Goal: Task Accomplishment & Management: Use online tool/utility

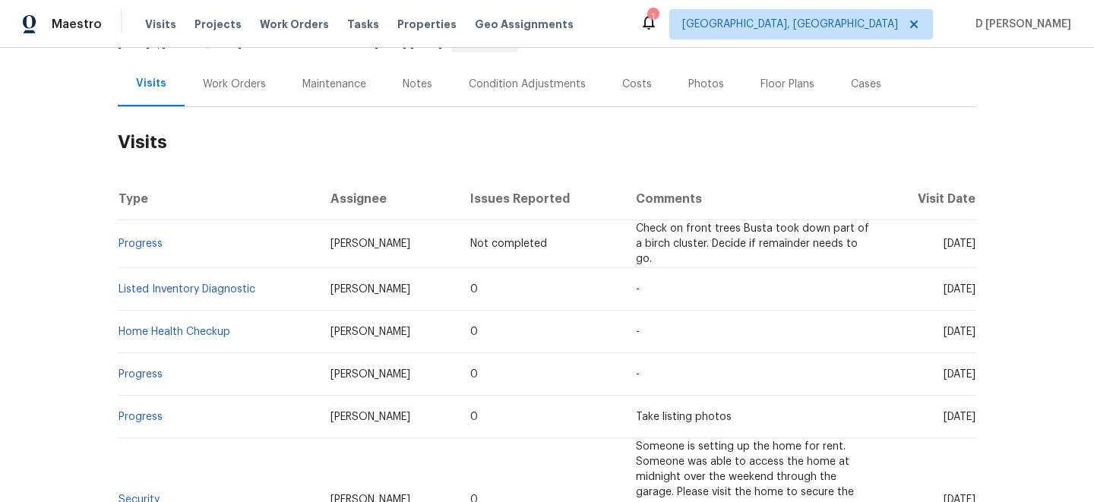
scroll to position [178, 0]
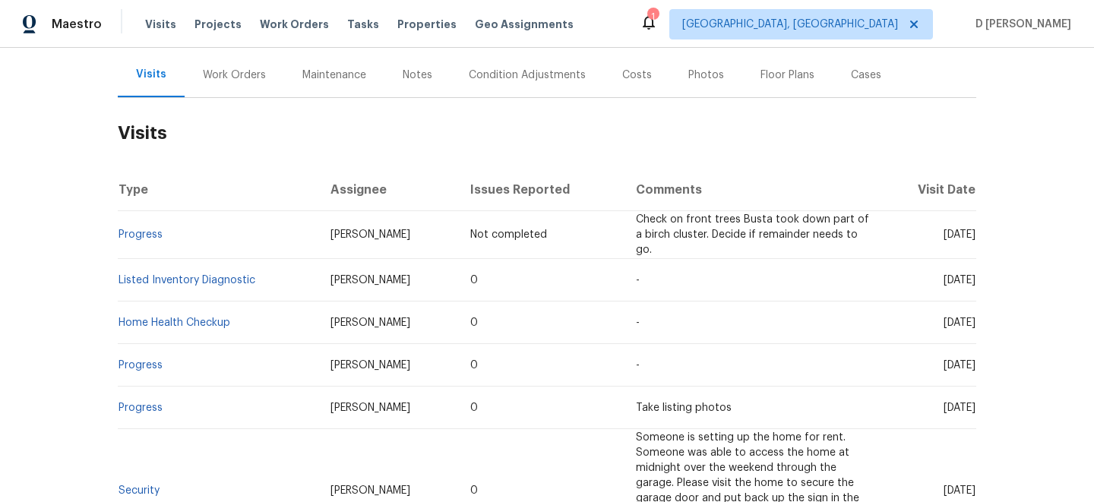
click at [237, 77] on div "Work Orders" at bounding box center [234, 75] width 63 height 15
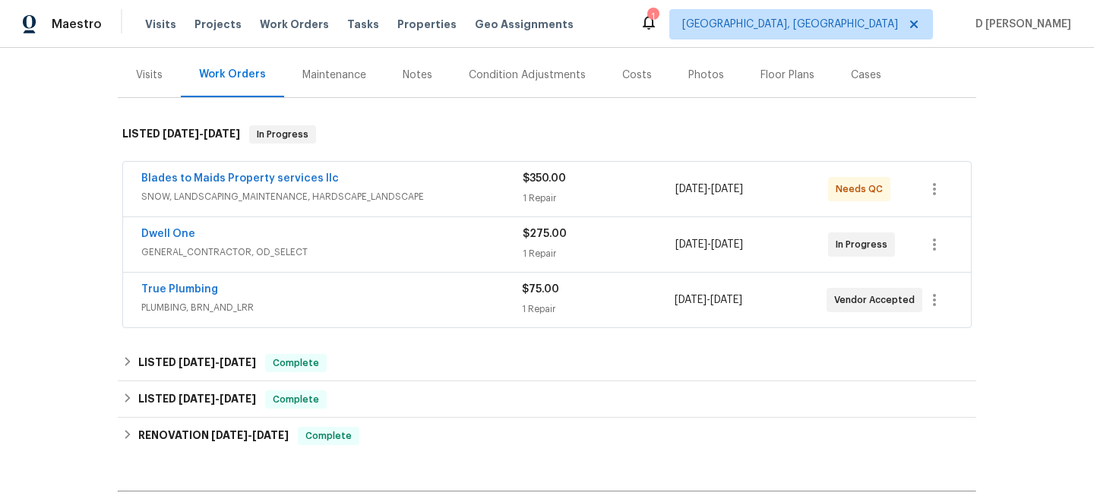
click at [320, 248] on span "GENERAL_CONTRACTOR, OD_SELECT" at bounding box center [331, 252] width 381 height 15
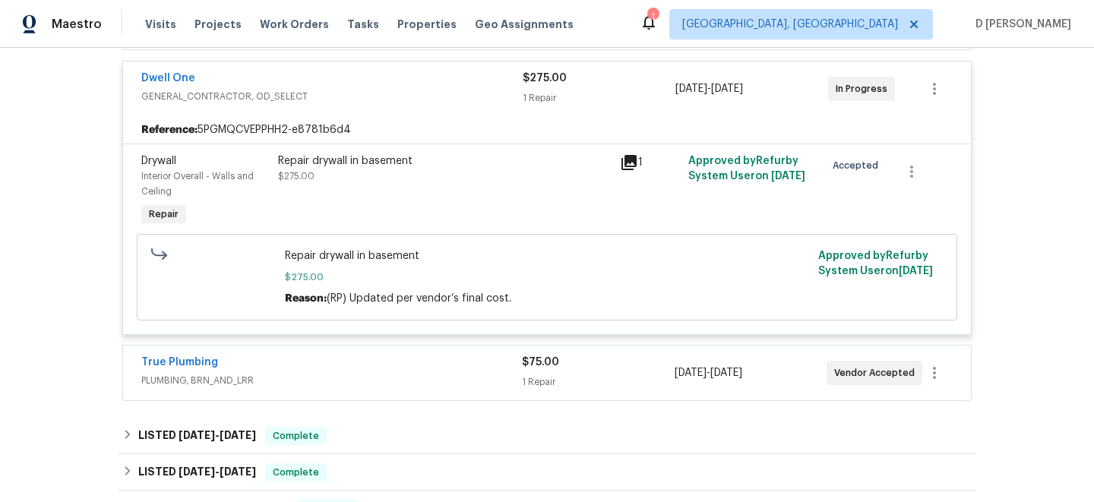
scroll to position [369, 0]
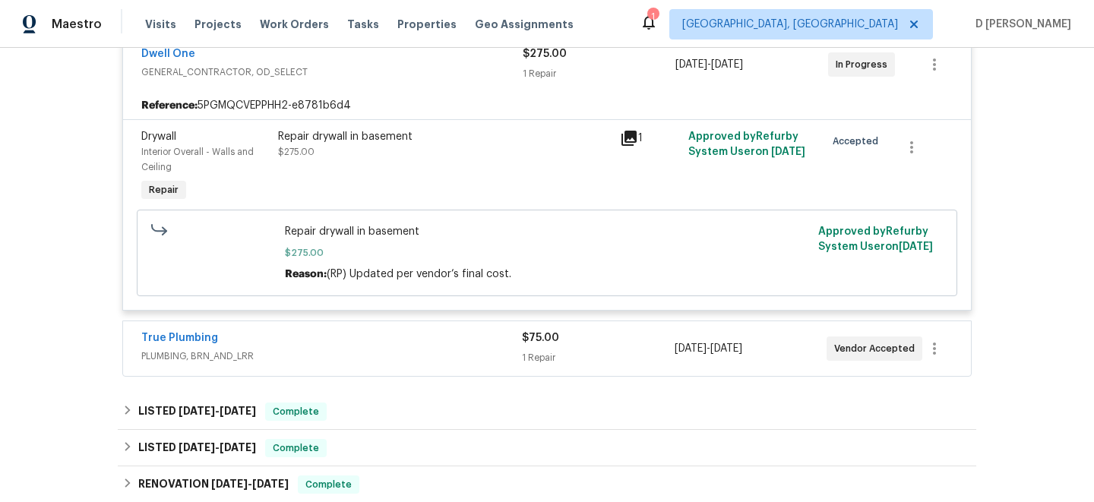
click at [313, 330] on div "True Plumbing PLUMBING, BRN_AND_LRR $75.00 1 Repair 8/9/2025 - 8/13/2025 Vendor…" at bounding box center [547, 348] width 848 height 55
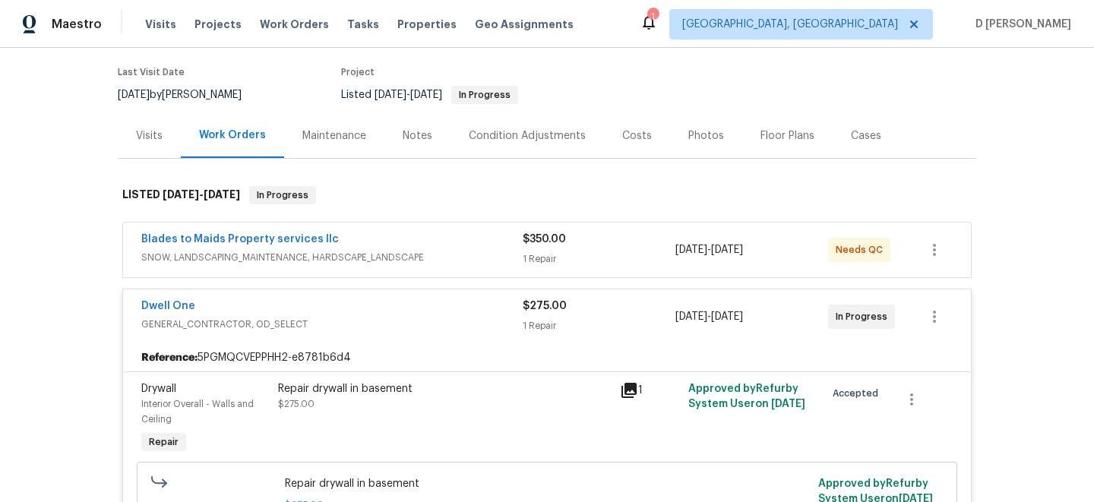
scroll to position [119, 0]
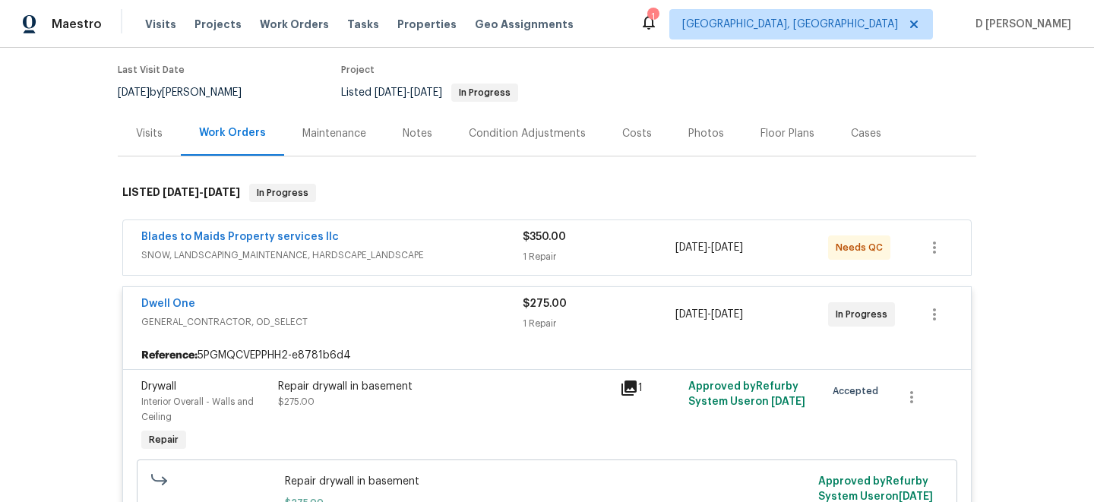
click at [209, 321] on span "GENERAL_CONTRACTOR, OD_SELECT" at bounding box center [331, 321] width 381 height 15
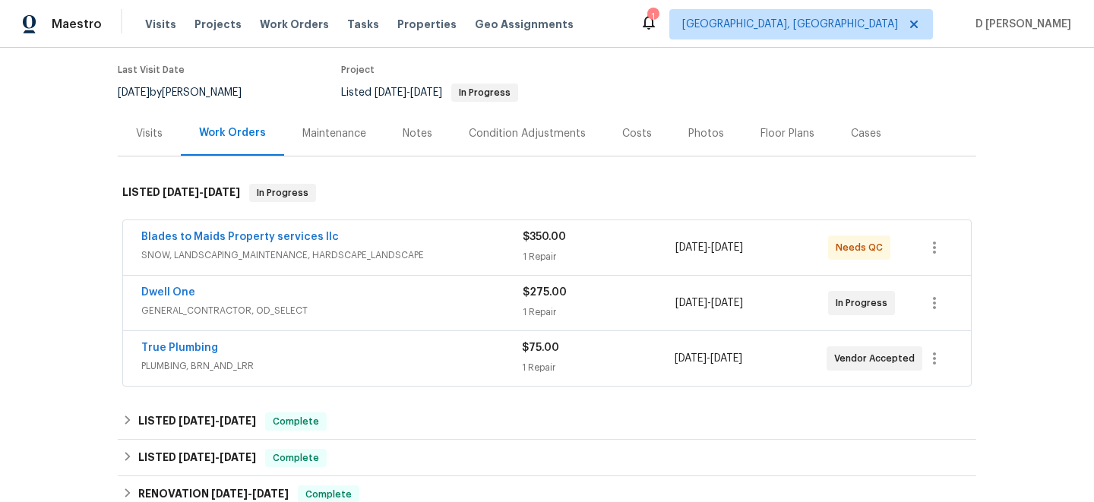
click at [144, 126] on div "Visits" at bounding box center [149, 133] width 27 height 15
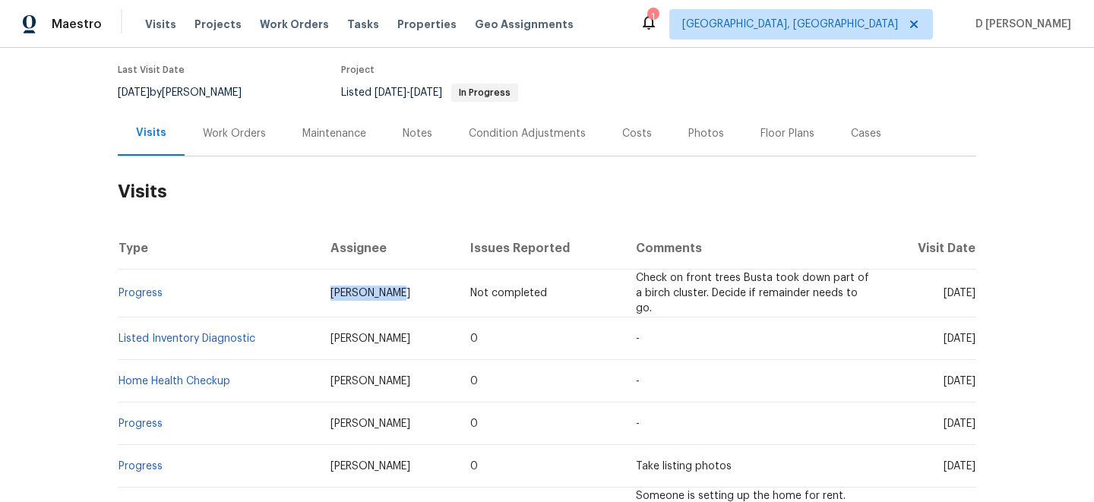
drag, startPoint x: 293, startPoint y: 287, endPoint x: 379, endPoint y: 289, distance: 85.8
click at [379, 289] on td "Jeffrey Lenz" at bounding box center [388, 294] width 140 height 48
copy span "Jeffrey Lenz"
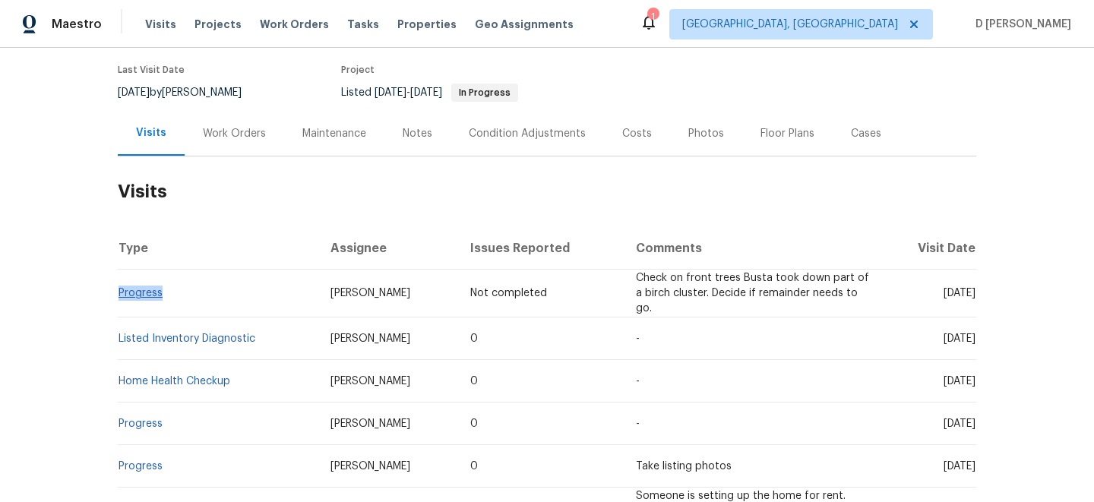
drag, startPoint x: 163, startPoint y: 292, endPoint x: 118, endPoint y: 293, distance: 45.6
click at [118, 293] on td "Progress" at bounding box center [218, 294] width 201 height 48
copy link "Progress"
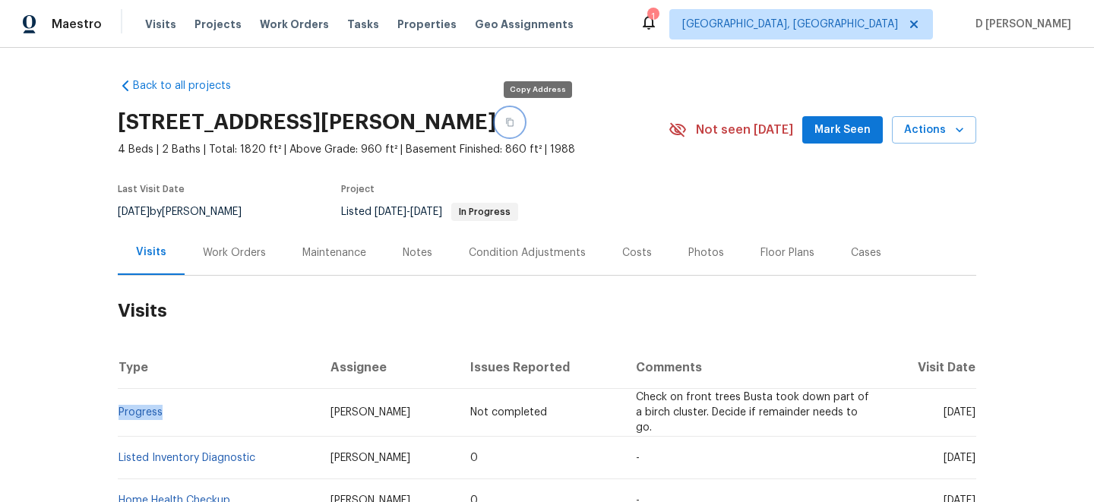
click at [514, 122] on icon "button" at bounding box center [509, 122] width 9 height 9
copy link "Progress"
drag, startPoint x: 913, startPoint y: 452, endPoint x: 948, endPoint y: 454, distance: 35.0
click at [948, 454] on span "Fri, Aug 01 2025" at bounding box center [959, 458] width 32 height 11
copy span "Aug 01"
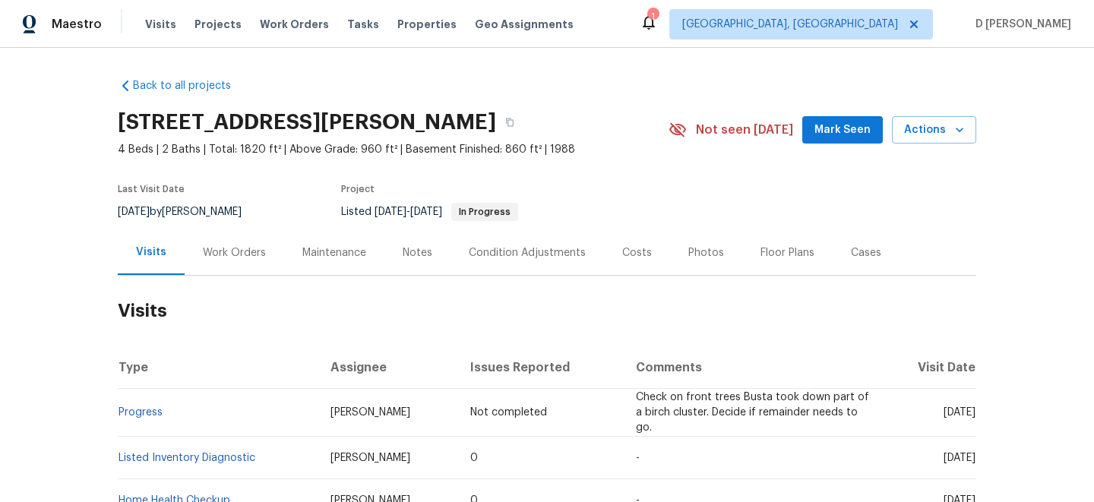
click at [231, 245] on div "Work Orders" at bounding box center [234, 252] width 63 height 15
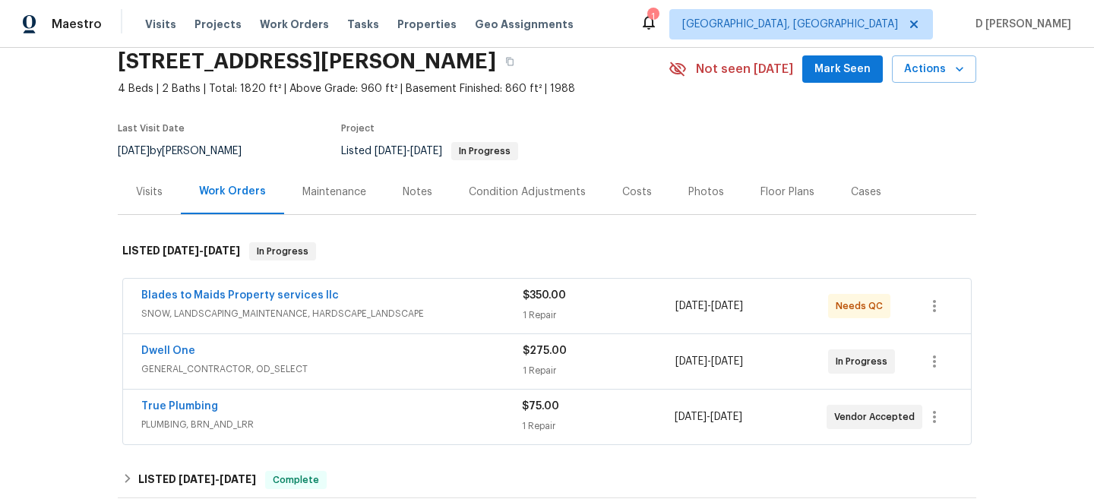
scroll to position [63, 0]
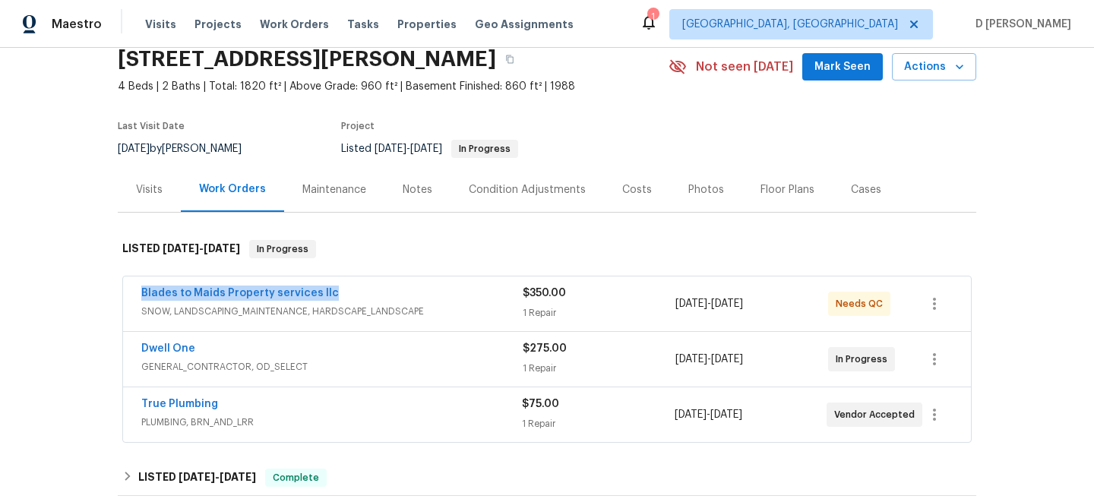
drag, startPoint x: 130, startPoint y: 292, endPoint x: 368, endPoint y: 291, distance: 237.7
click at [368, 291] on div "Blades to Maids Property services llc SNOW, LANDSCAPING_MAINTENANCE, HARDSCAPE_…" at bounding box center [547, 303] width 848 height 55
copy link "Blades to Maids Property services llc"
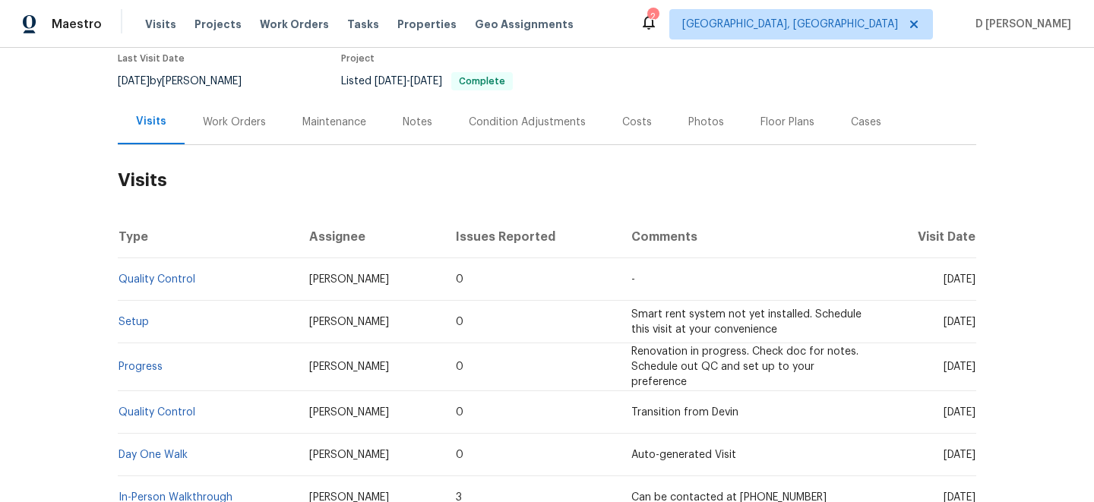
scroll to position [132, 0]
click at [239, 125] on div "Work Orders" at bounding box center [234, 120] width 63 height 15
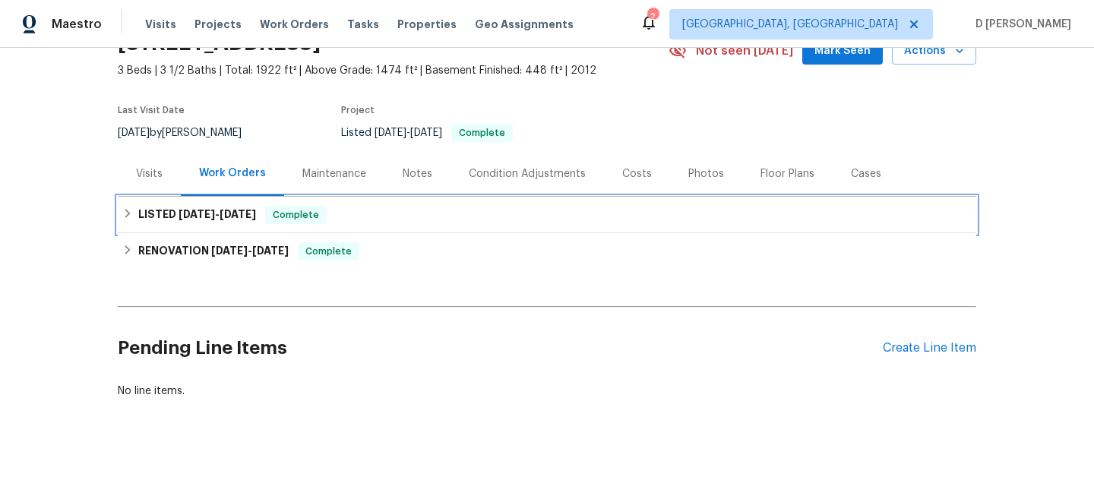
click at [124, 219] on div "LISTED [DATE] - [DATE] Complete" at bounding box center [546, 215] width 849 height 18
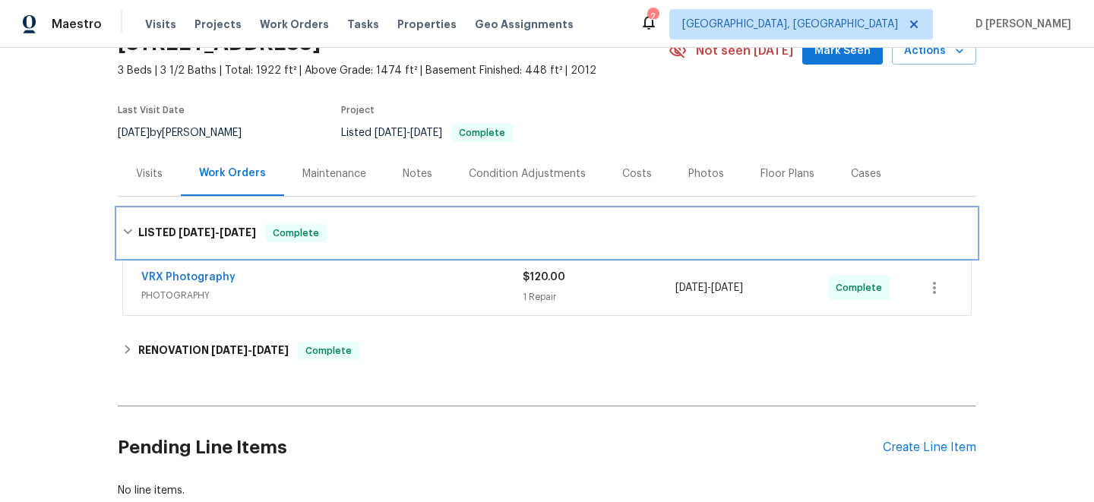
scroll to position [48, 0]
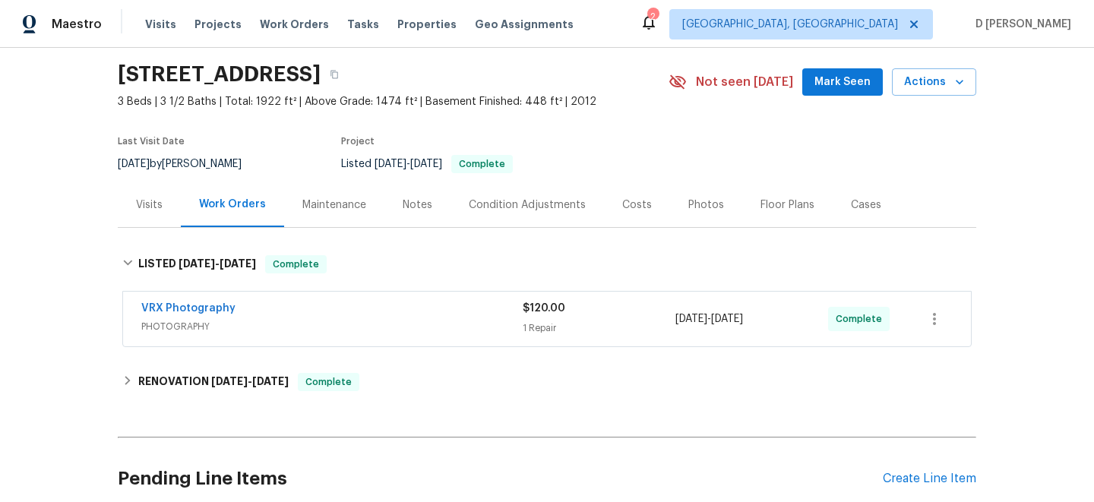
click at [141, 217] on div "Visits" at bounding box center [149, 204] width 63 height 45
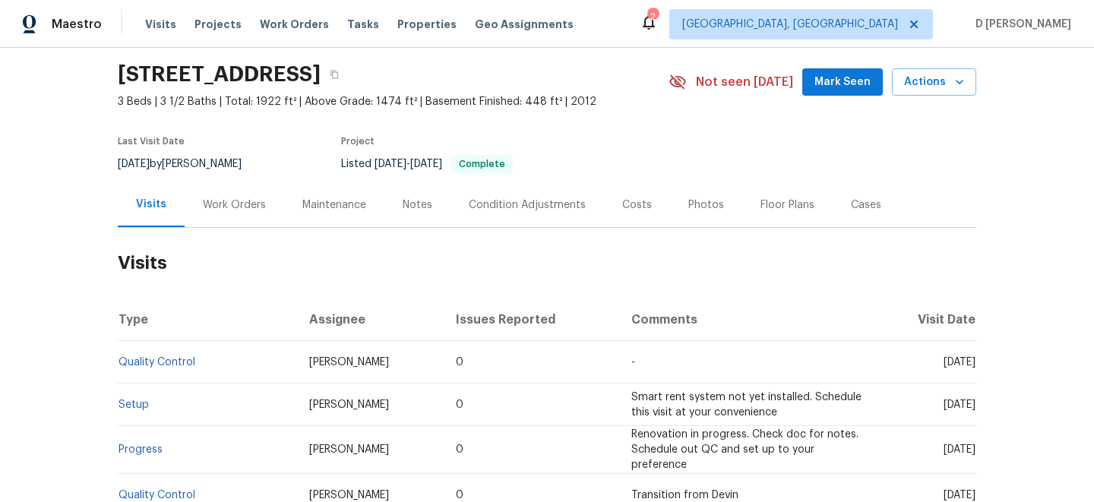
click at [868, 209] on div "Cases" at bounding box center [866, 204] width 30 height 15
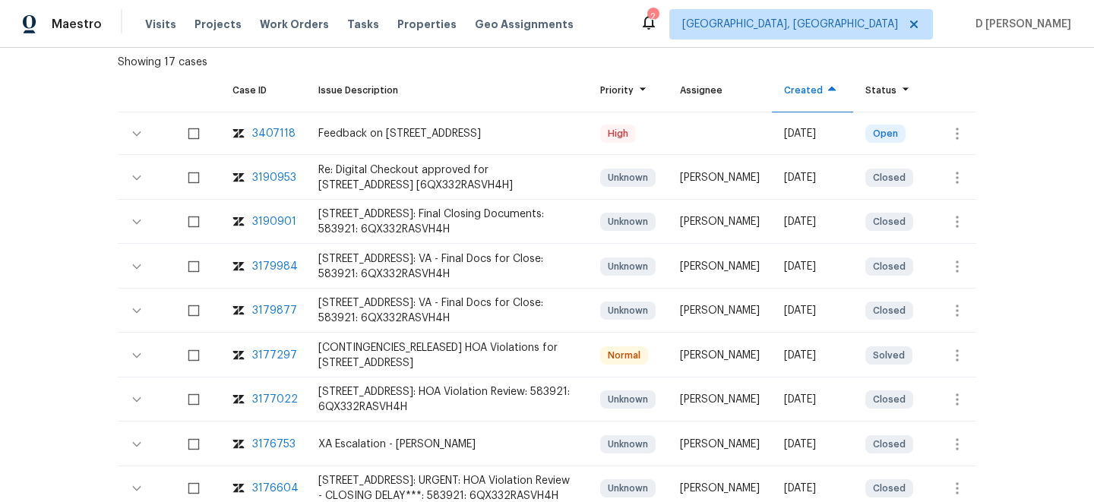
scroll to position [344, 0]
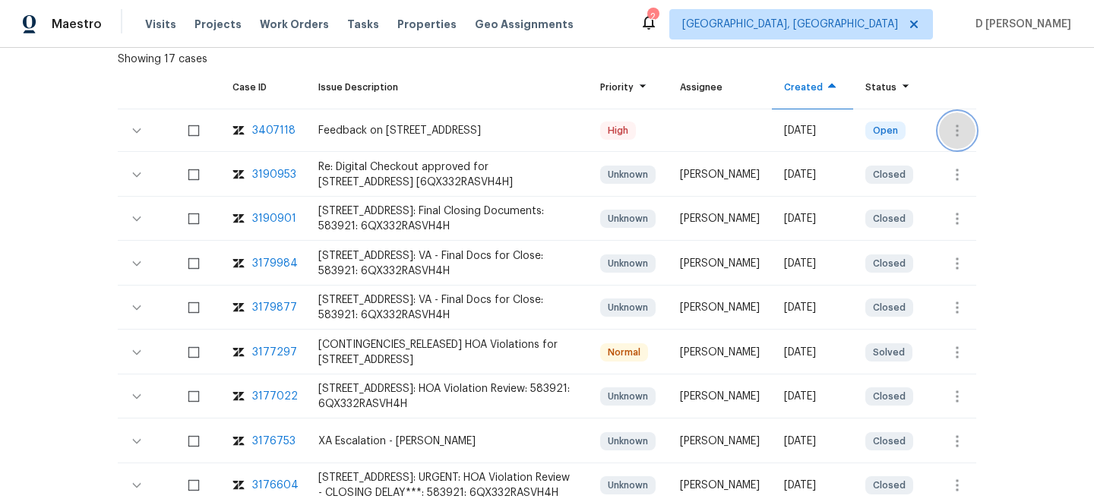
click at [958, 128] on icon "button" at bounding box center [957, 131] width 18 height 18
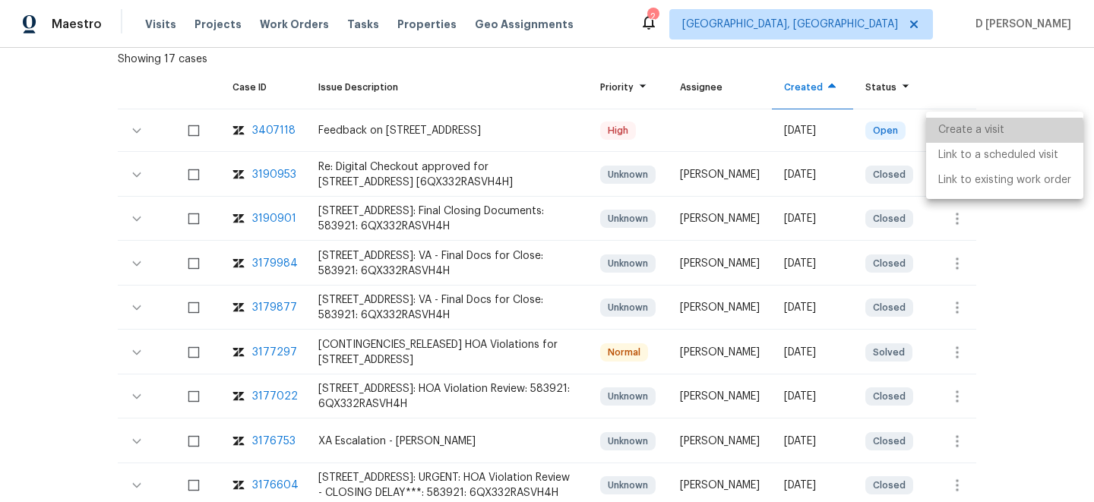
click at [970, 134] on li "Create a visit" at bounding box center [1004, 130] width 157 height 25
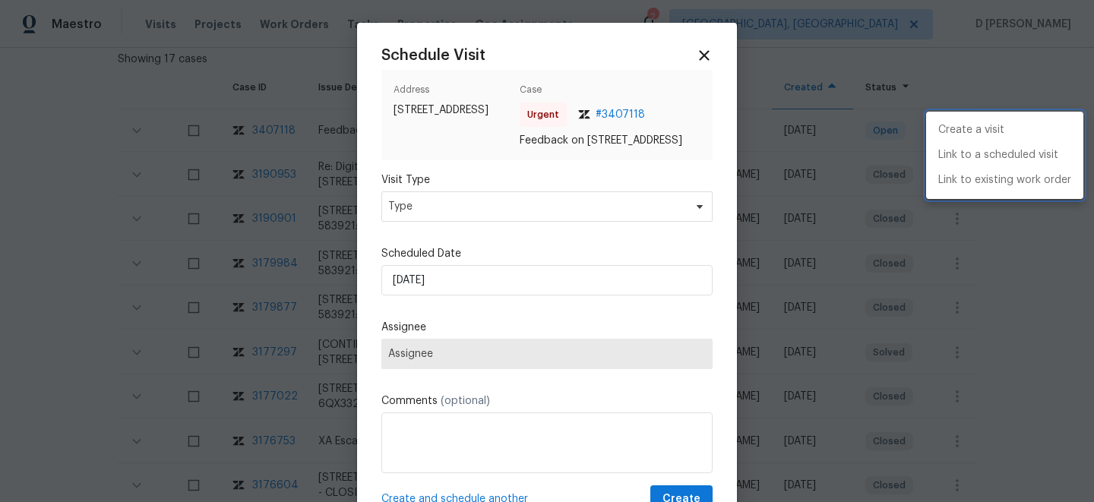
click at [532, 225] on div at bounding box center [547, 251] width 1094 height 502
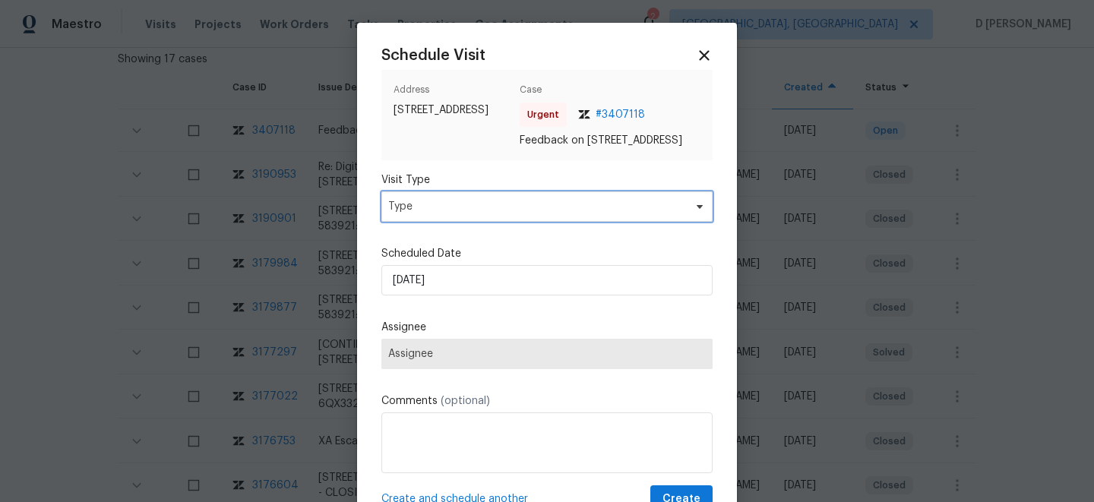
click at [531, 214] on span "Type" at bounding box center [535, 206] width 295 height 15
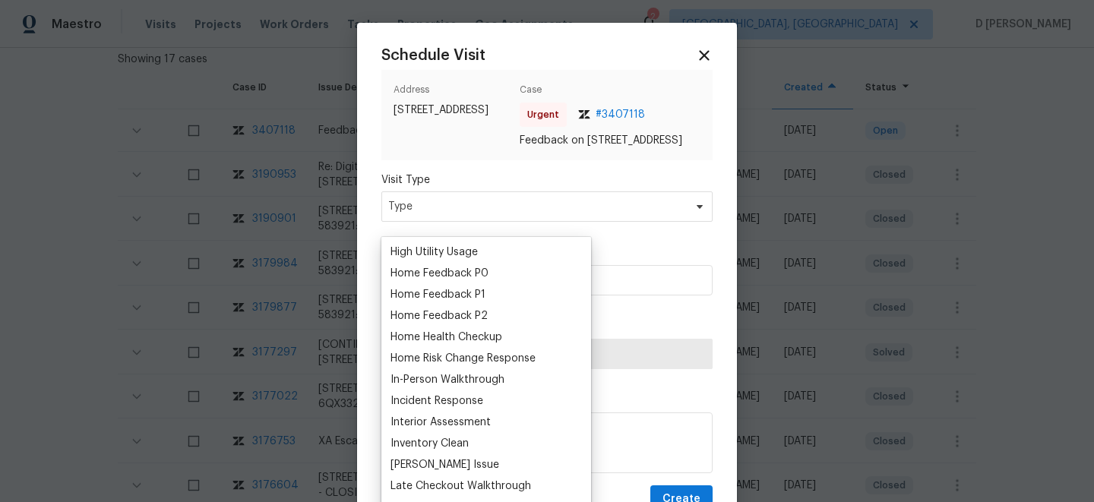
scroll to position [440, 0]
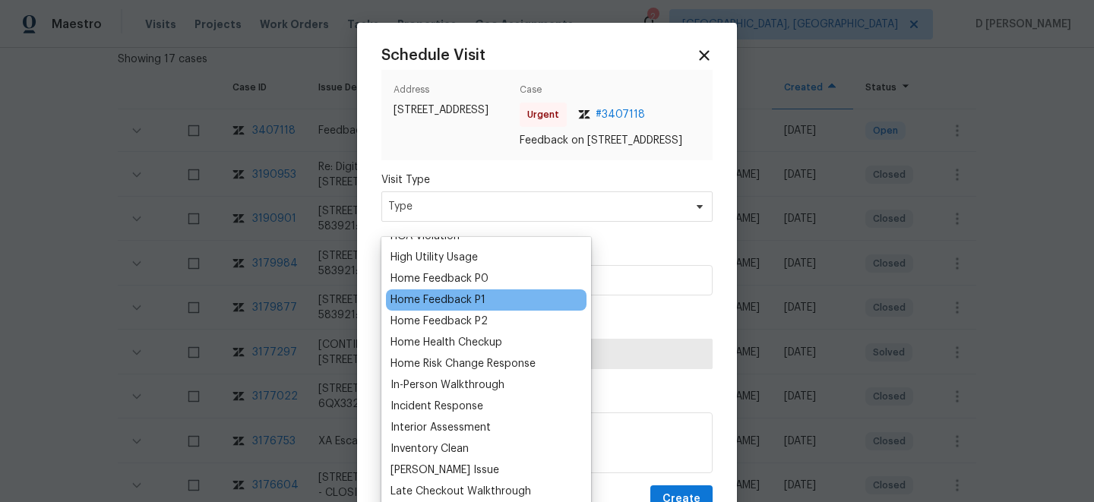
click at [468, 297] on div "Home Feedback P1" at bounding box center [437, 299] width 95 height 15
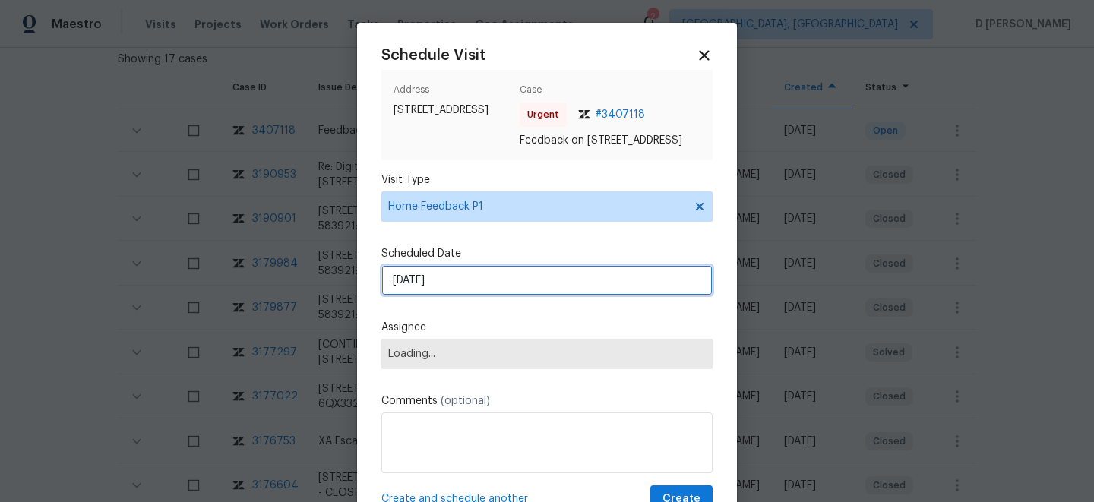
click at [457, 295] on input "[DATE]" at bounding box center [546, 280] width 331 height 30
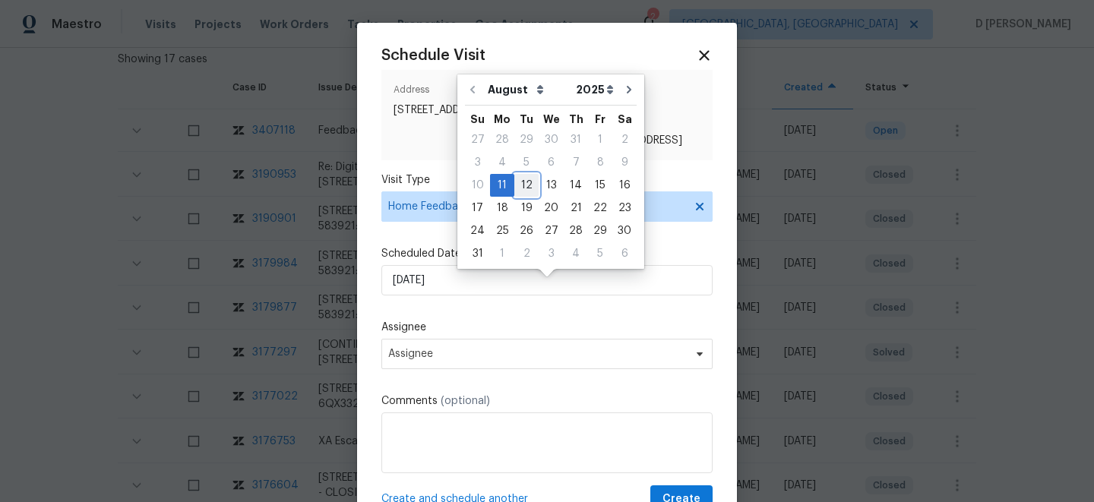
click at [520, 178] on div "12" at bounding box center [526, 185] width 24 height 21
type input "[DATE]"
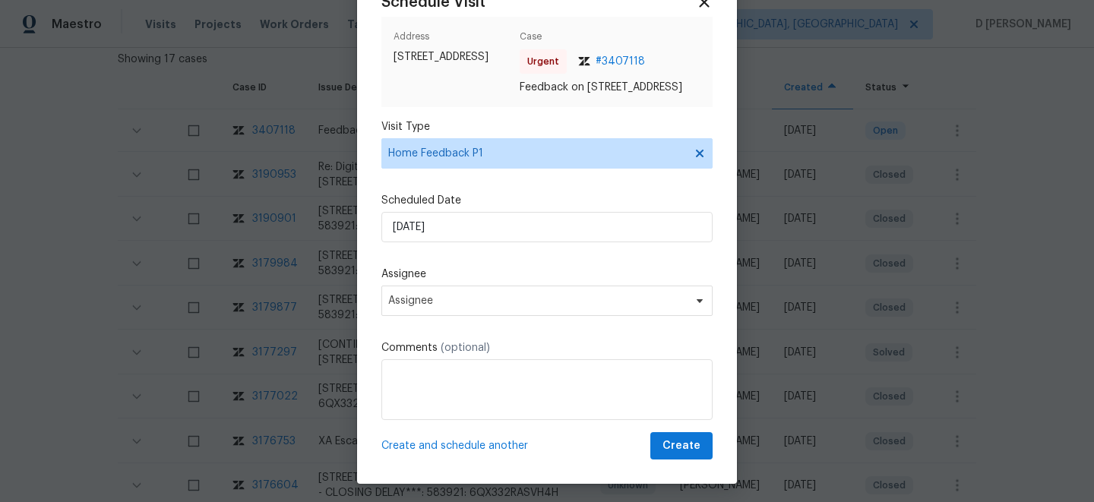
scroll to position [62, 0]
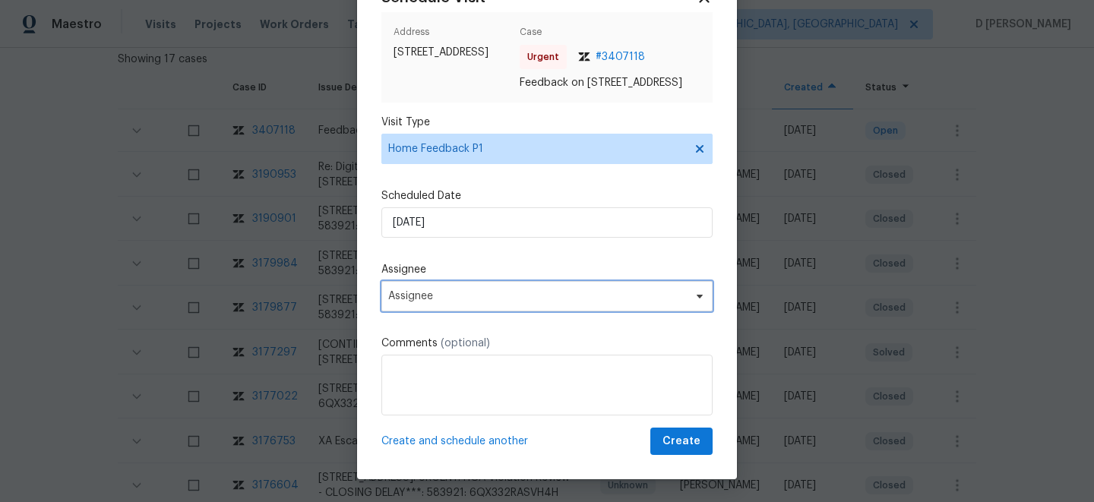
click at [493, 302] on span "Assignee" at bounding box center [537, 296] width 298 height 12
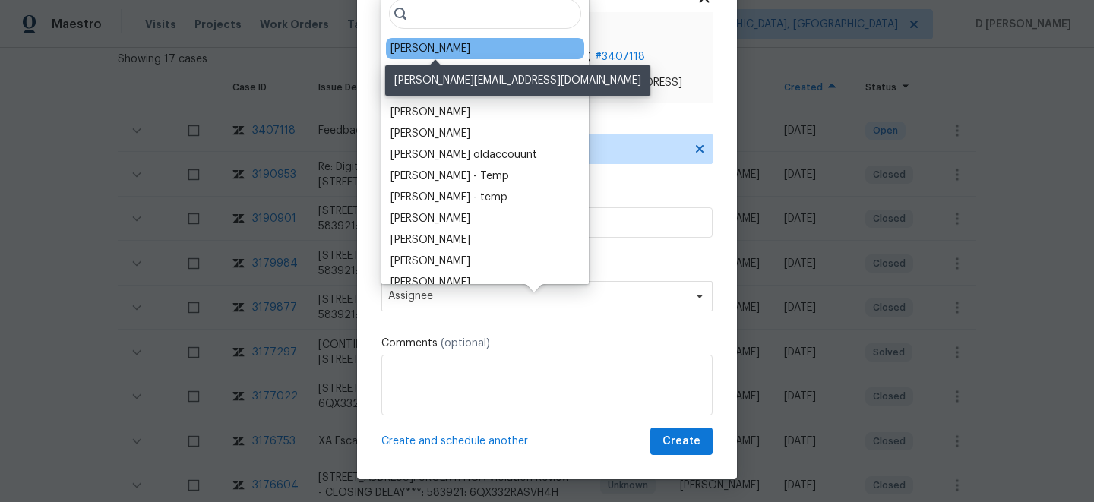
click at [440, 48] on div "[PERSON_NAME]" at bounding box center [430, 48] width 80 height 15
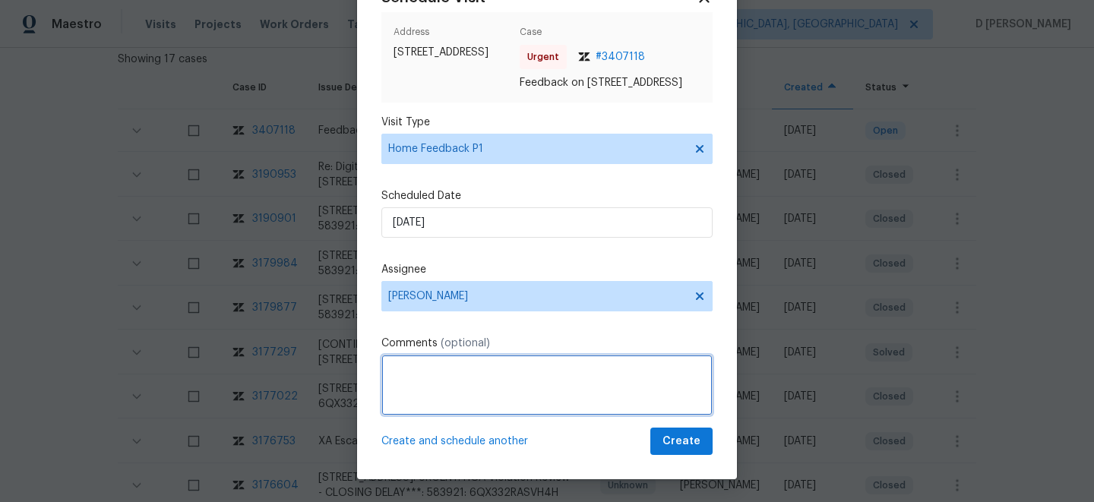
click at [495, 411] on textarea at bounding box center [546, 385] width 331 height 61
paste textarea "the lockbox but could get in since keypad wasnt working"
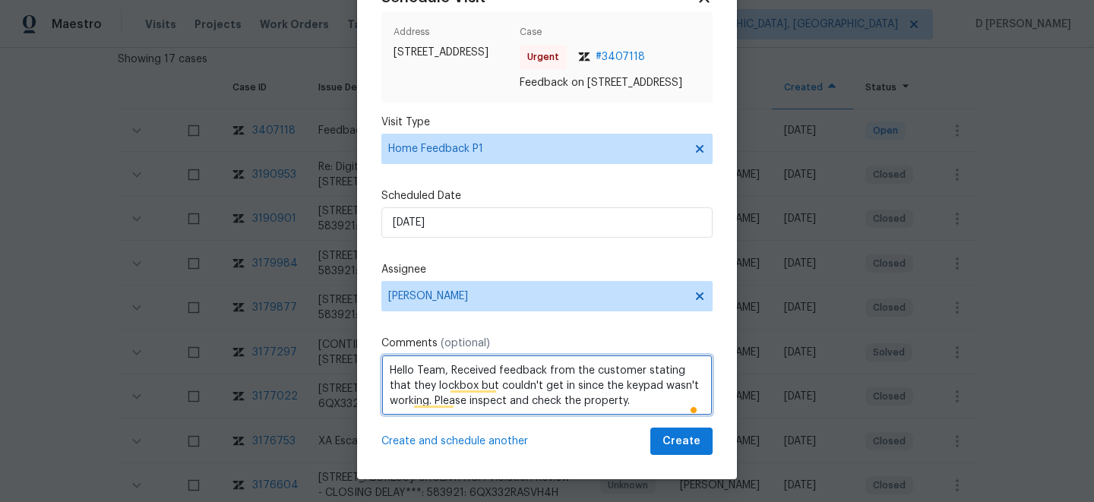
type textarea "Hello Team, Received feedback from the customer stating that they lockbox but c…"
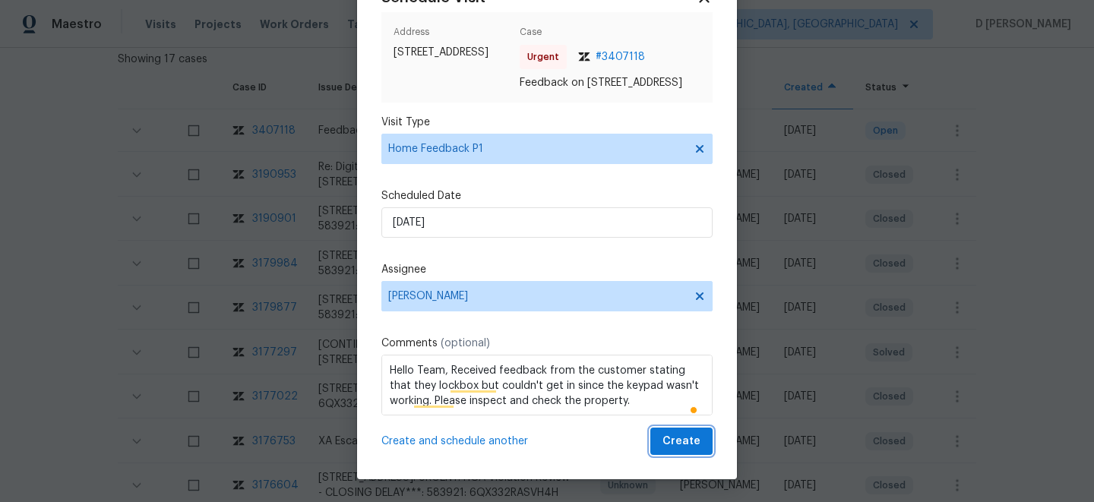
click at [687, 451] on span "Create" at bounding box center [681, 441] width 38 height 19
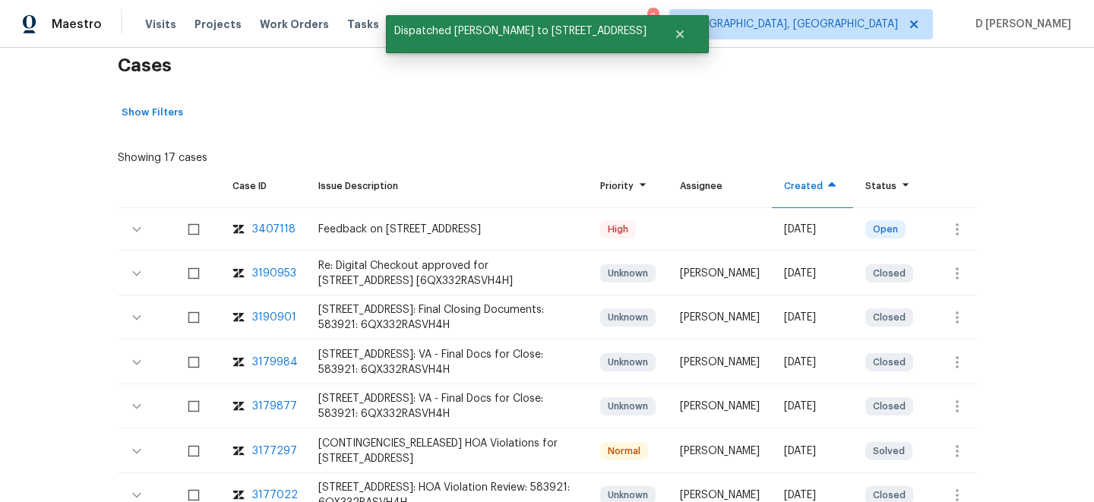
scroll to position [0, 0]
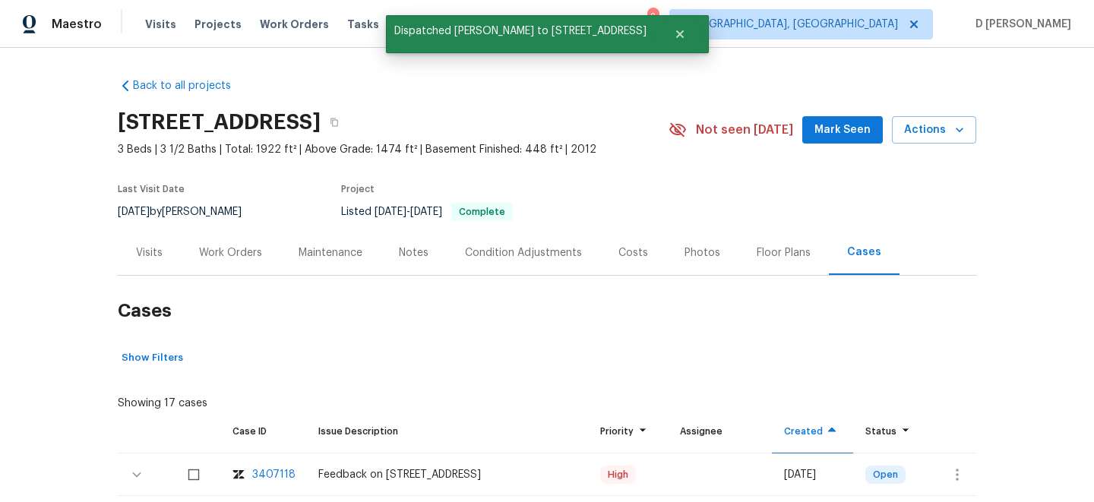
click at [162, 248] on div "Visits" at bounding box center [149, 252] width 27 height 15
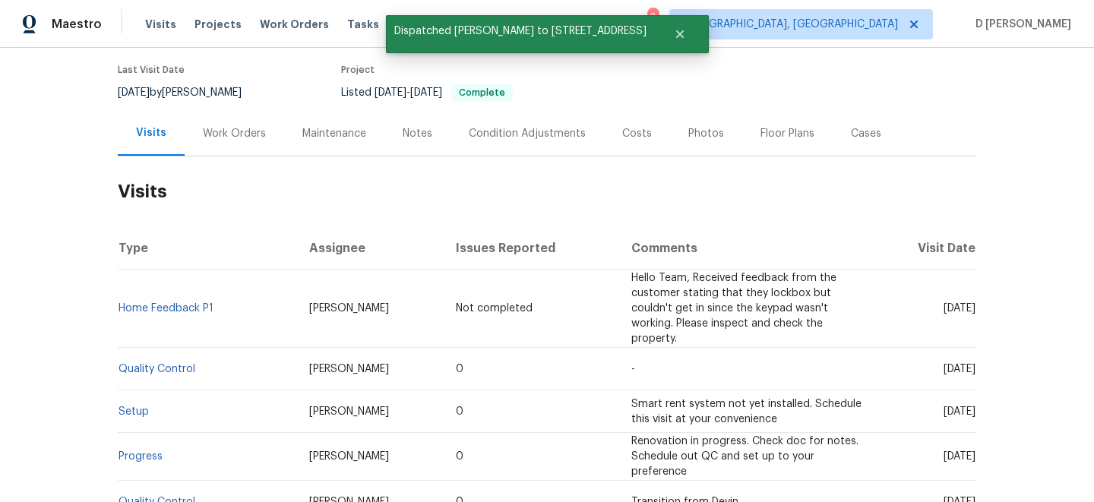
scroll to position [122, 0]
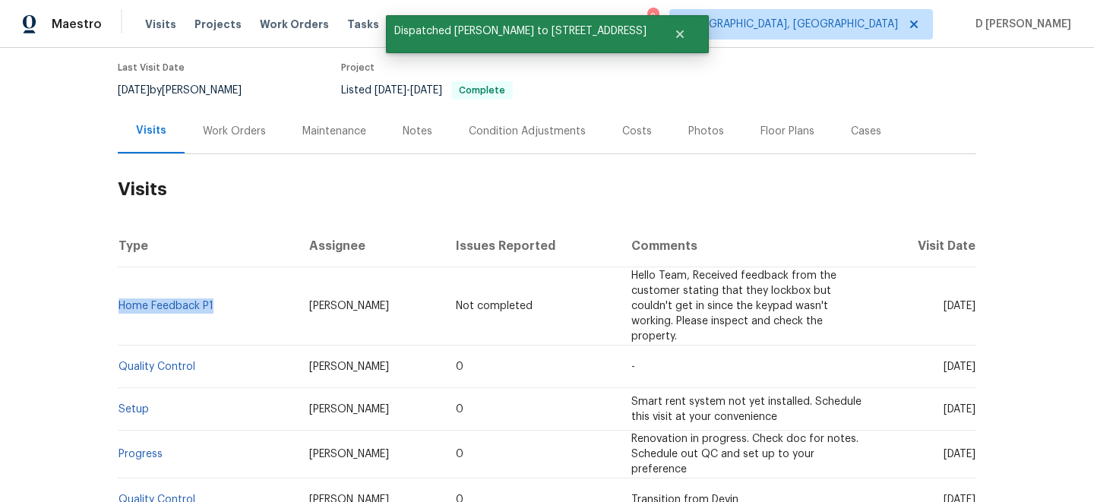
drag, startPoint x: 219, startPoint y: 304, endPoint x: 123, endPoint y: 298, distance: 95.8
click at [123, 298] on td "Home Feedback P1" at bounding box center [207, 306] width 179 height 78
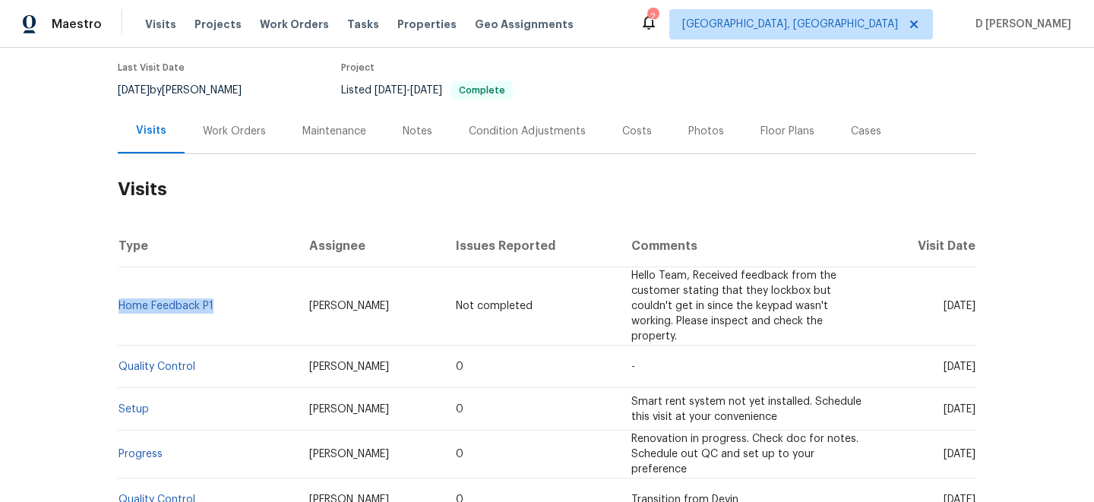
copy link "Home Feedback P1"
click at [835, 375] on td "-" at bounding box center [747, 367] width 257 height 43
drag, startPoint x: 921, startPoint y: 365, endPoint x: 949, endPoint y: 365, distance: 28.1
click at [949, 365] on span "[DATE]" at bounding box center [959, 367] width 32 height 11
copy span "[DATE]"
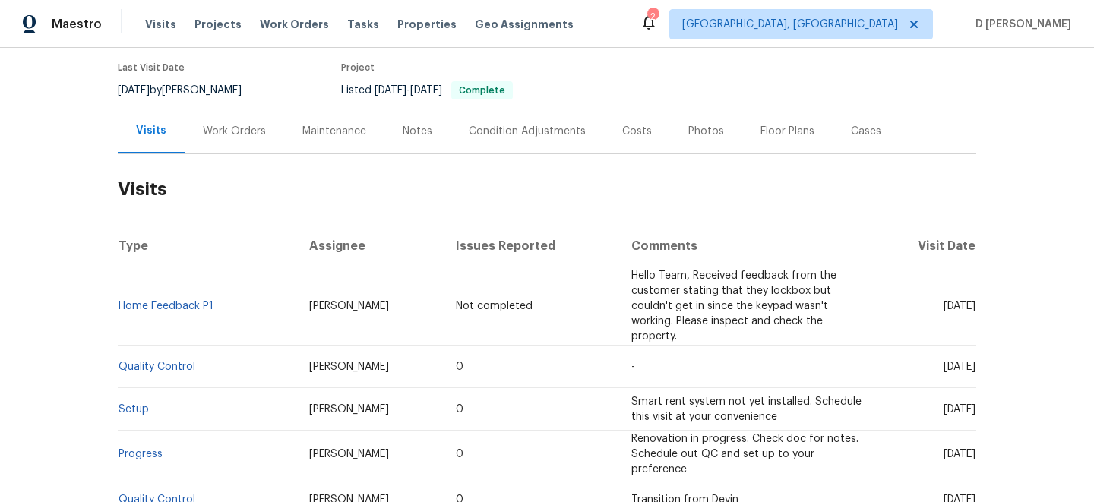
click at [255, 131] on div "Work Orders" at bounding box center [234, 131] width 63 height 15
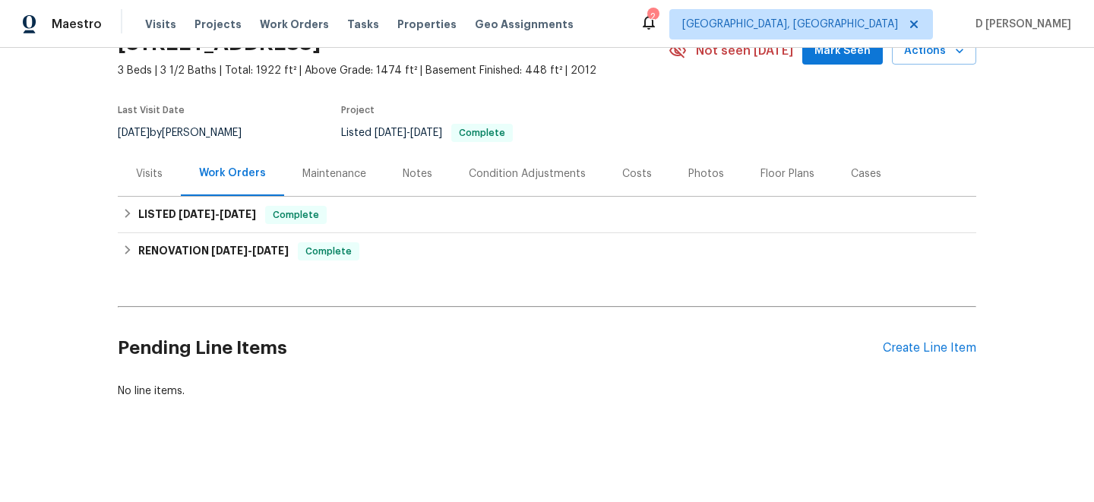
scroll to position [79, 0]
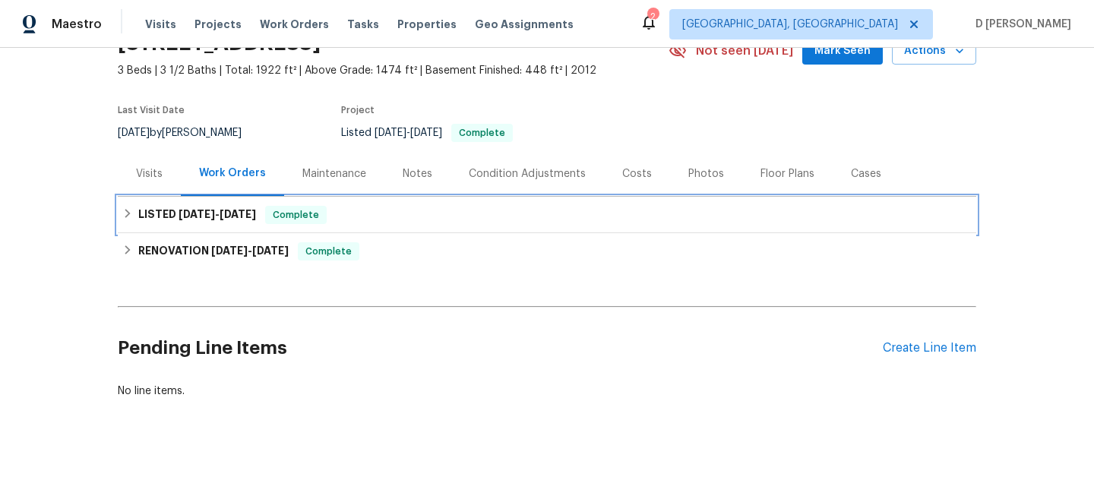
click at [133, 220] on div "LISTED [DATE] - [DATE] Complete" at bounding box center [546, 215] width 849 height 18
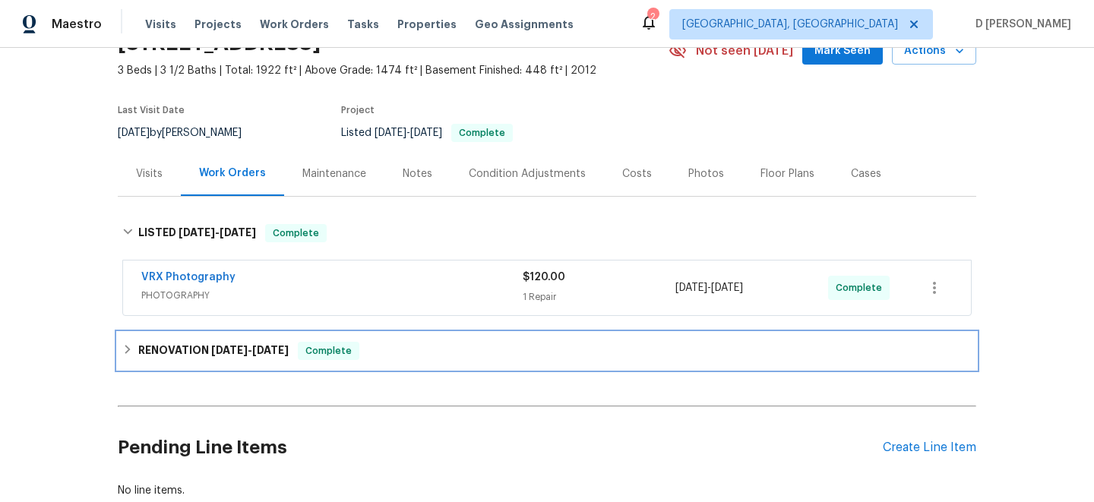
click at [129, 344] on icon at bounding box center [127, 349] width 11 height 11
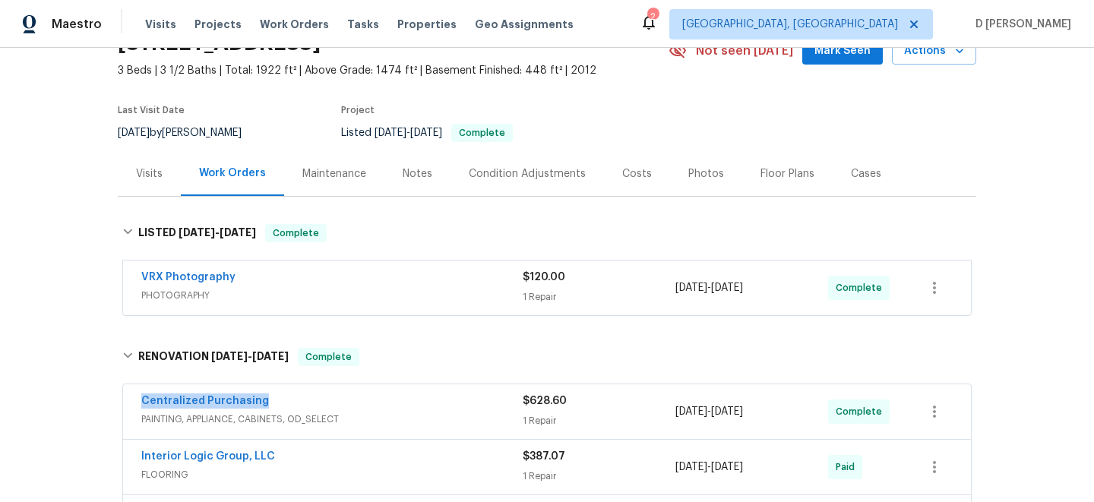
drag, startPoint x: 128, startPoint y: 406, endPoint x: 308, endPoint y: 408, distance: 180.0
click at [308, 408] on div "Centralized Purchasing PAINTING, APPLIANCE, CABINETS, OD_SELECT $628.60 1 Repai…" at bounding box center [547, 411] width 848 height 55
copy link "Centralized Purchasing"
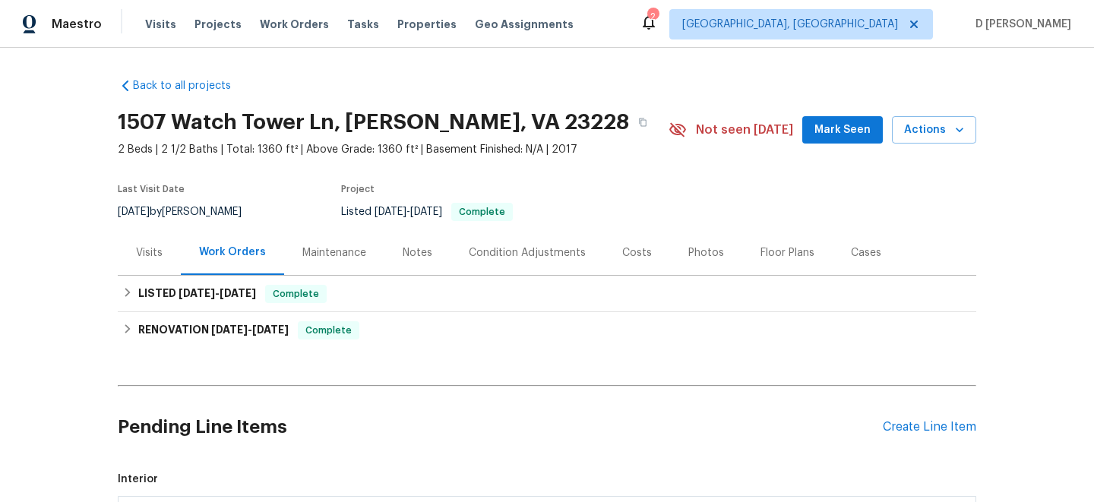
click at [149, 260] on div "Visits" at bounding box center [149, 252] width 27 height 15
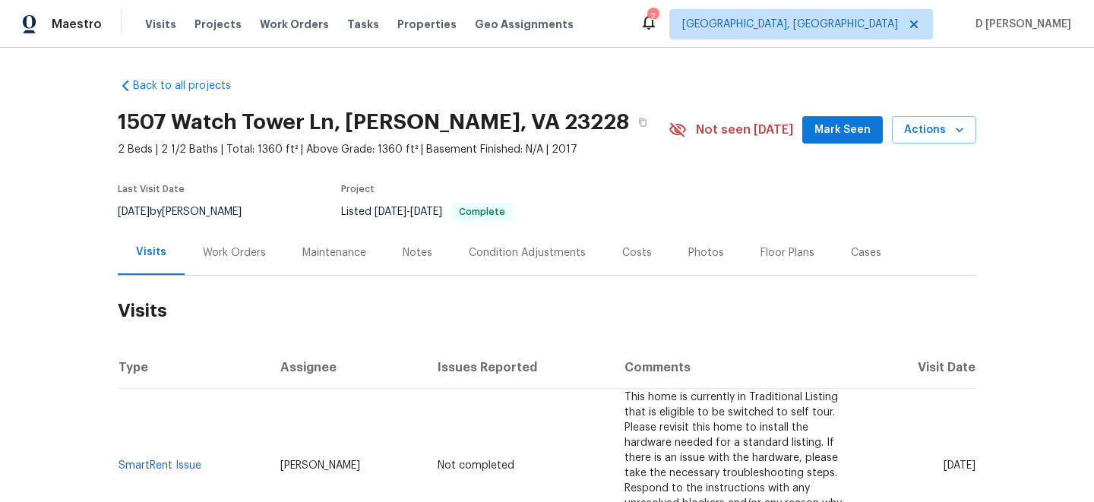
click at [241, 261] on div "Work Orders" at bounding box center [234, 252] width 99 height 45
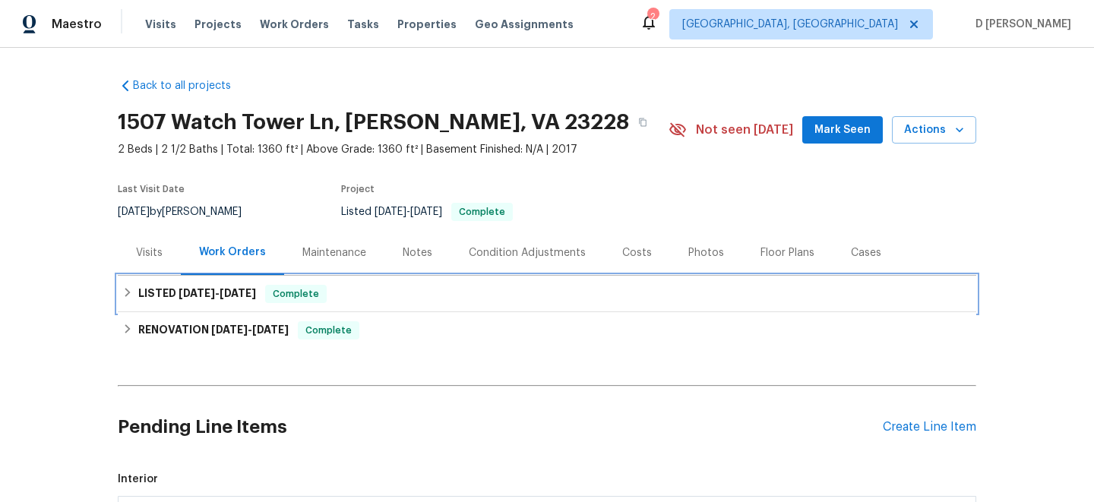
click at [134, 298] on div "LISTED 7/30/25 - 8/6/25 Complete" at bounding box center [546, 294] width 849 height 18
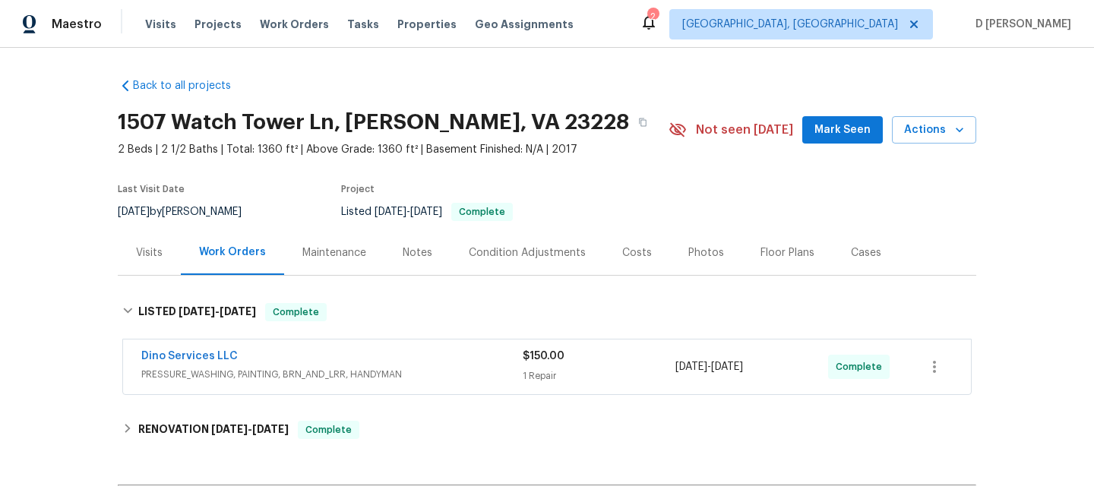
click at [355, 374] on span "PRESSURE_WASHING, PAINTING, BRN_AND_LRR, HANDYMAN" at bounding box center [331, 374] width 381 height 15
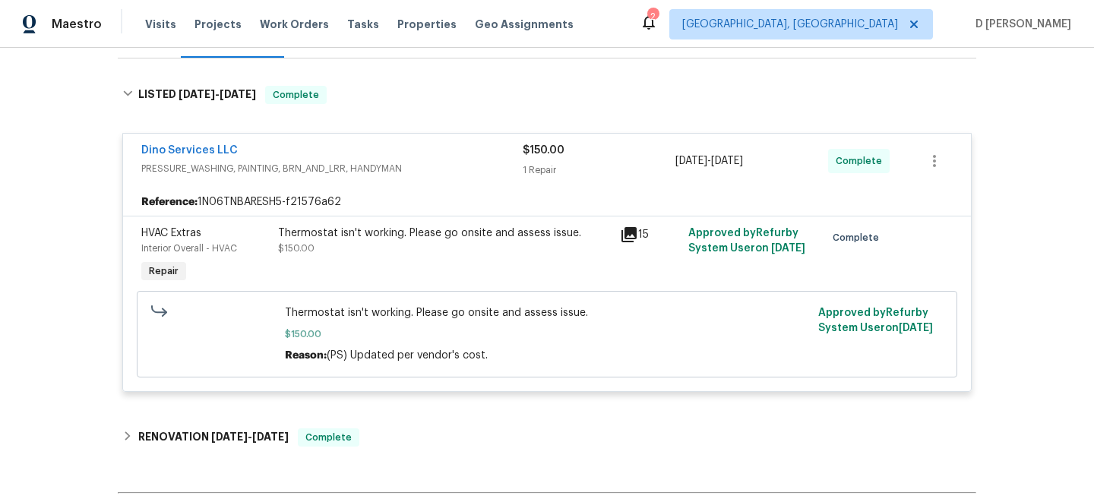
scroll to position [157, 0]
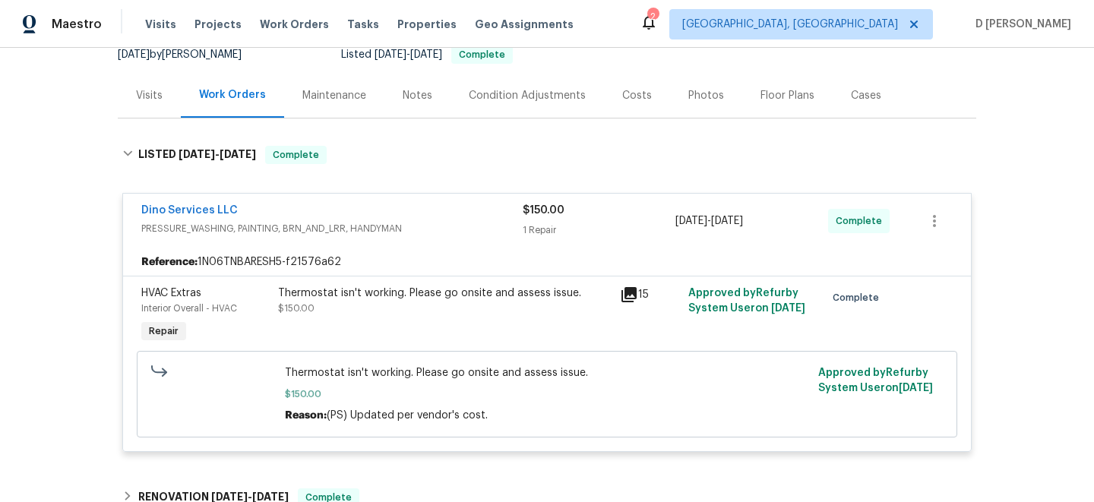
click at [304, 222] on span "PRESSURE_WASHING, PAINTING, BRN_AND_LRR, HANDYMAN" at bounding box center [331, 228] width 381 height 15
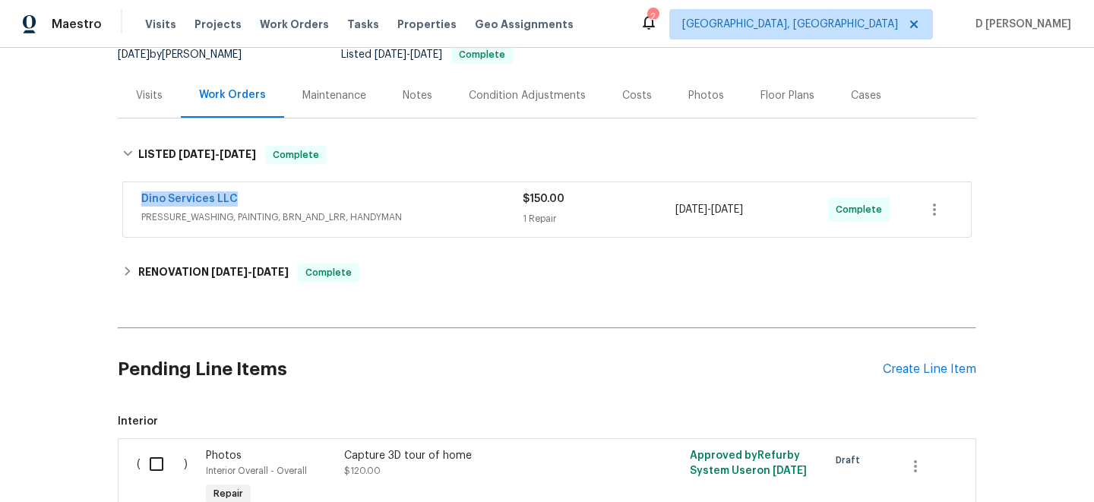
drag, startPoint x: 131, startPoint y: 197, endPoint x: 288, endPoint y: 197, distance: 156.5
click at [288, 197] on div "Dino Services LLC PRESSURE_WASHING, PAINTING, BRN_AND_LRR, HANDYMAN $150.00 1 R…" at bounding box center [547, 209] width 848 height 55
copy link "Dino Services LLC"
click at [364, 210] on span "PRESSURE_WASHING, PAINTING, BRN_AND_LRR, HANDYMAN" at bounding box center [331, 217] width 381 height 15
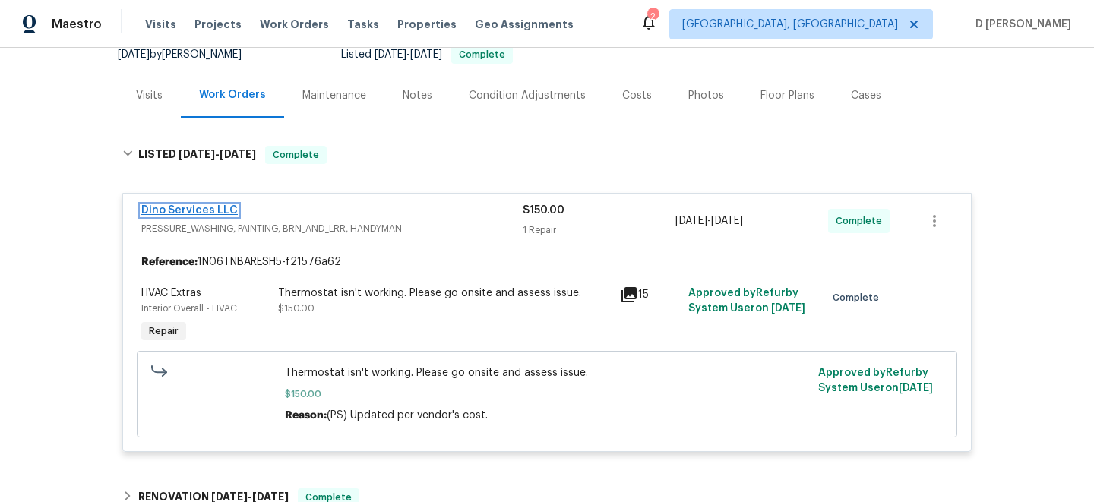
click at [212, 209] on link "Dino Services LLC" at bounding box center [189, 210] width 96 height 11
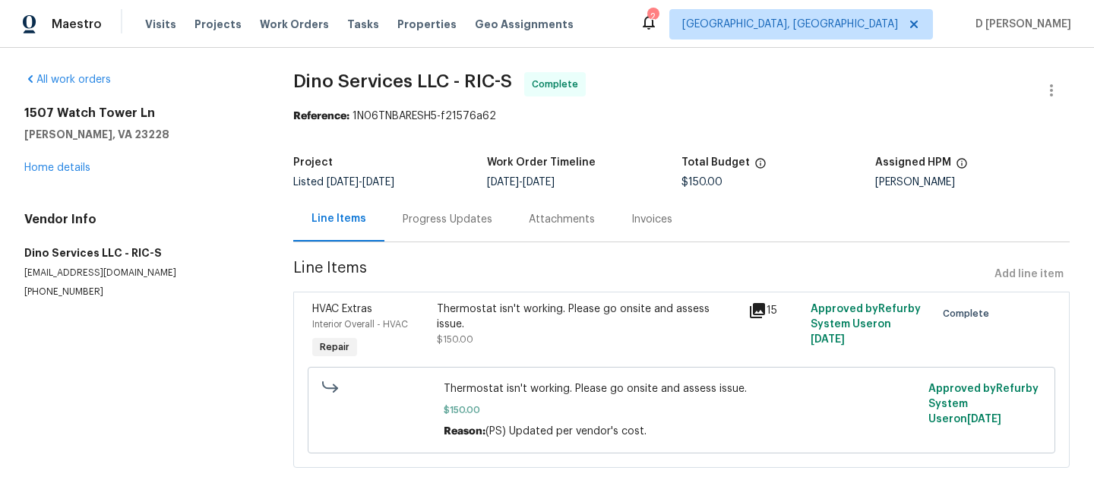
click at [440, 223] on div "Progress Updates" at bounding box center [448, 219] width 90 height 15
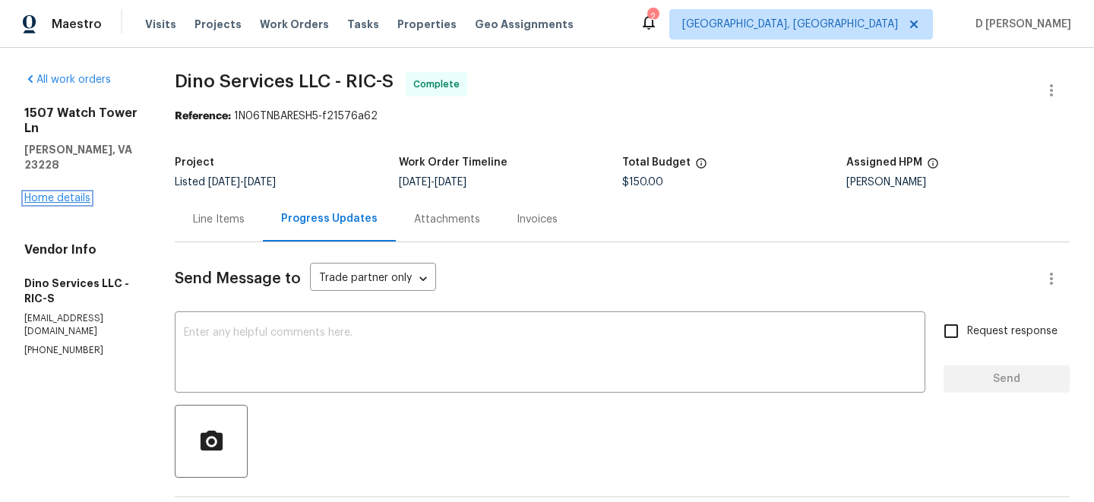
click at [81, 193] on link "Home details" at bounding box center [57, 198] width 66 height 11
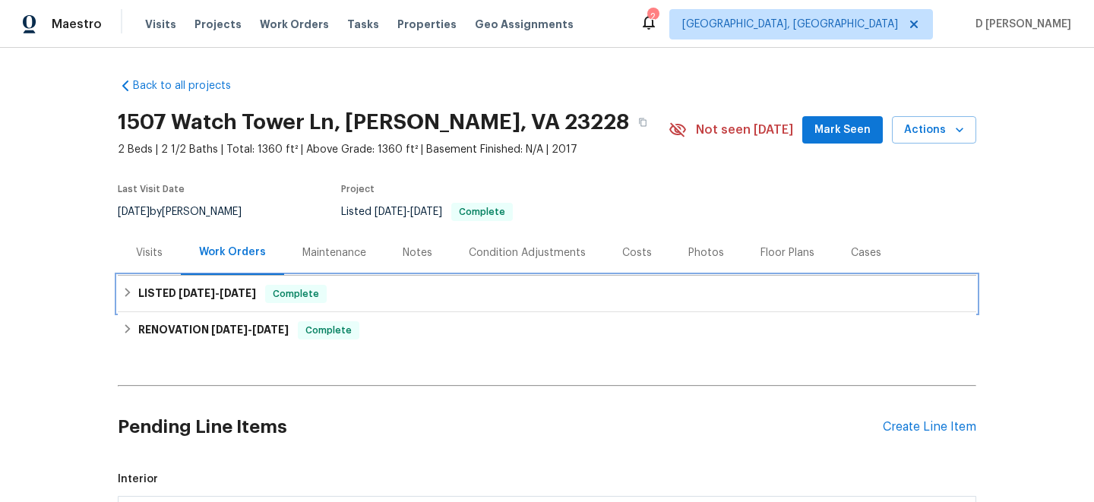
click at [131, 296] on icon at bounding box center [127, 292] width 11 height 11
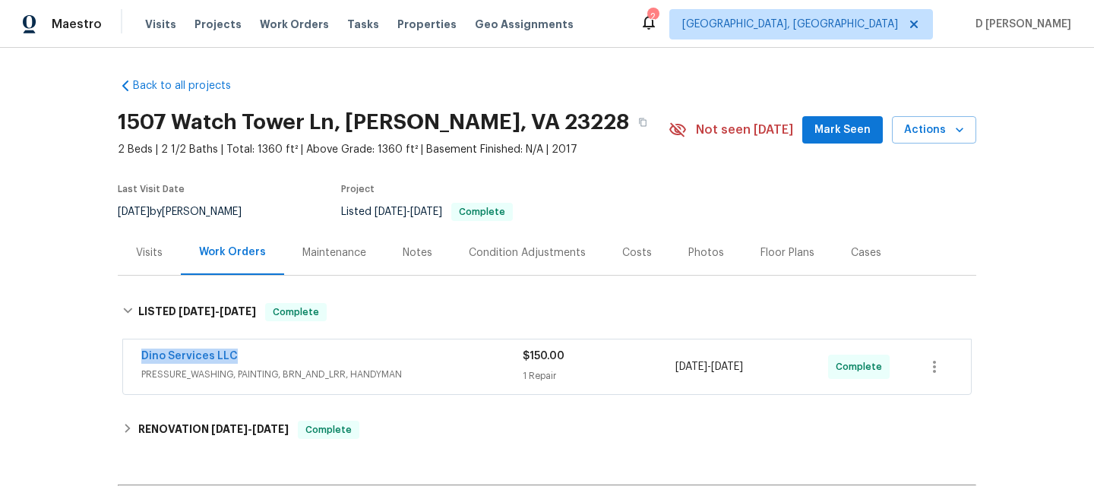
drag, startPoint x: 131, startPoint y: 356, endPoint x: 297, endPoint y: 356, distance: 165.6
click at [297, 356] on div "Dino Services LLC PRESSURE_WASHING, PAINTING, BRN_AND_LRR, HANDYMAN $150.00 1 R…" at bounding box center [547, 366] width 848 height 55
copy link "Dino Services LLC"
click at [297, 382] on div "Dino Services LLC PRESSURE_WASHING, PAINTING, BRN_AND_LRR, HANDYMAN" at bounding box center [331, 367] width 381 height 36
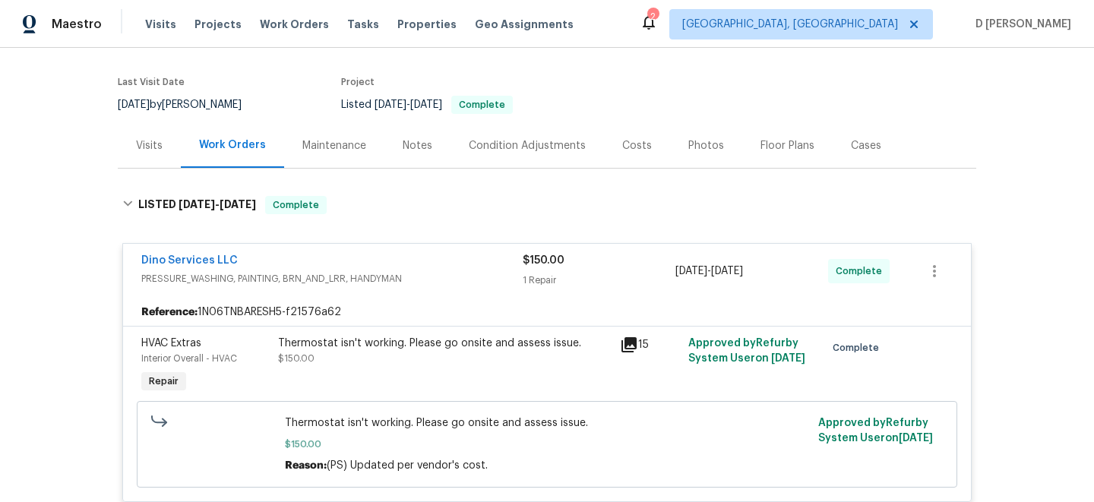
scroll to position [119, 0]
